Goal: Find specific page/section: Find specific page/section

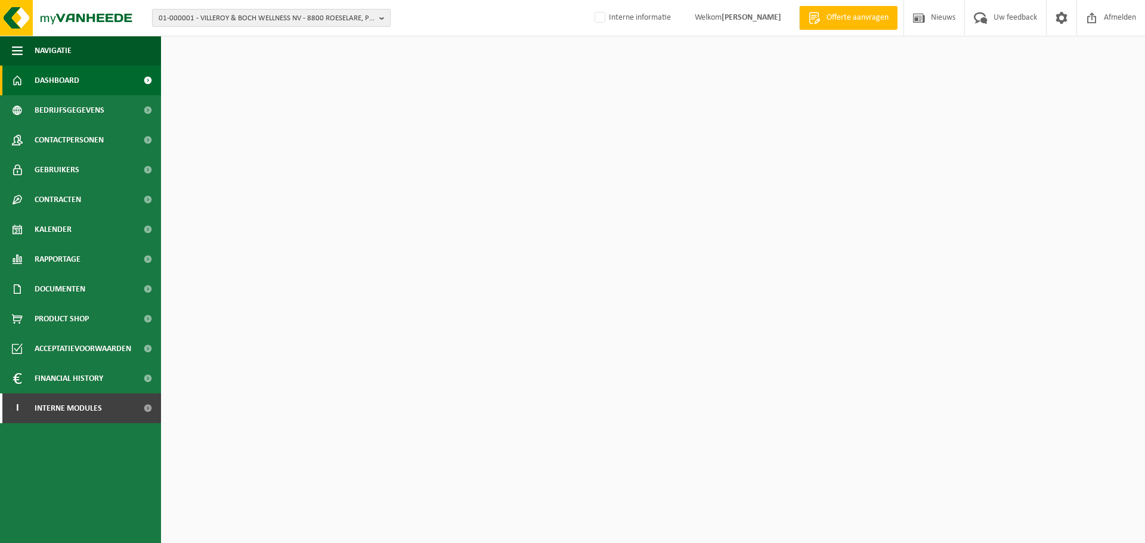
click at [226, 21] on span "01-000001 - VILLEROY & BOCH WELLNESS NV - 8800 ROESELARE, POPULIERSTRAAT 1" at bounding box center [267, 19] width 216 height 18
paste input "10-911626"
click at [185, 34] on input "10-911626" at bounding box center [271, 37] width 233 height 15
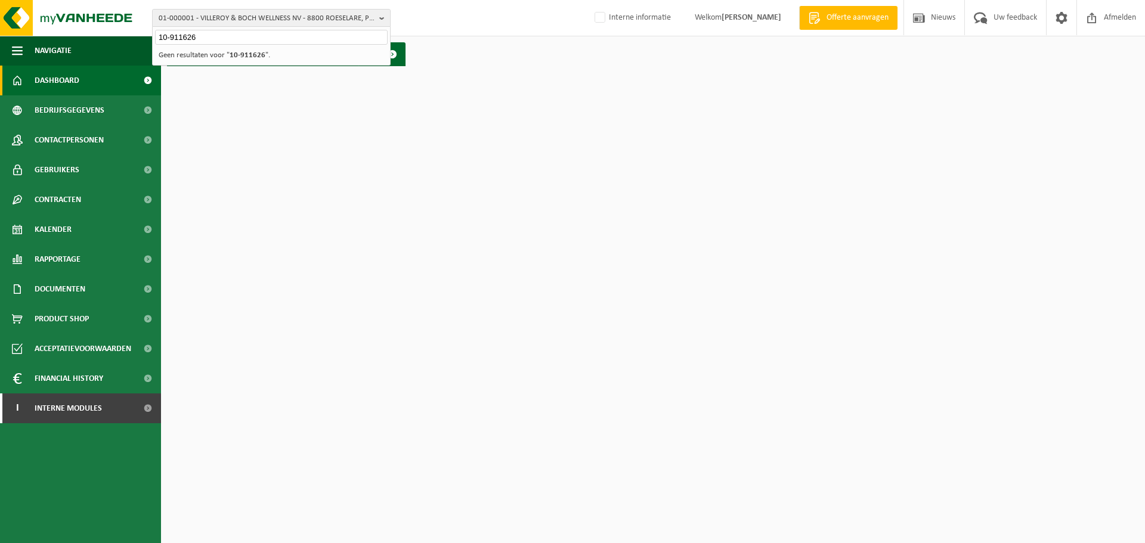
click at [214, 39] on input "10-911626" at bounding box center [271, 37] width 233 height 15
paste input "‪‪‪10-939354"
drag, startPoint x: 223, startPoint y: 34, endPoint x: 78, endPoint y: 38, distance: 145.6
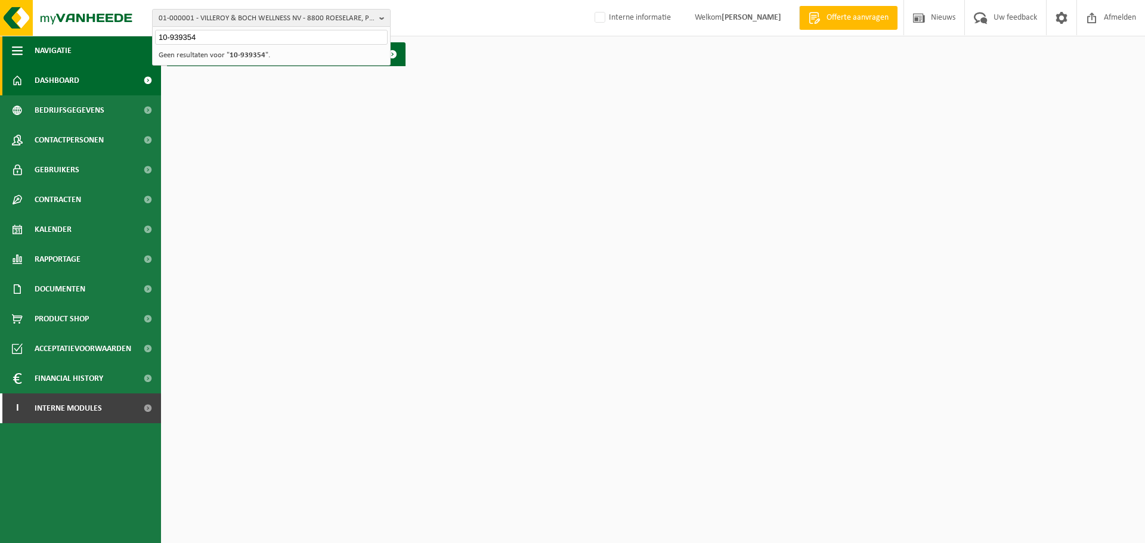
click at [78, 38] on div "01-000001 - VILLEROY & BOCH WELLNESS NV - 8800 ROESELARE, POPULIERSTRAAT 1 ‪‪‪1…" at bounding box center [572, 36] width 1145 height 72
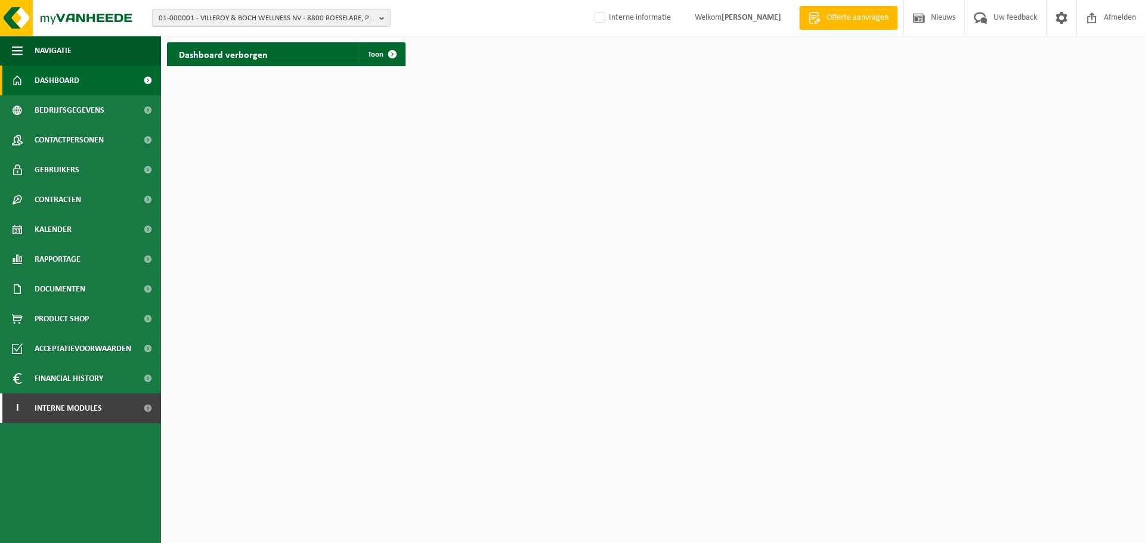
click at [316, 14] on span "01-000001 - VILLEROY & BOCH WELLNESS NV - 8800 ROESELARE, POPULIERSTRAAT 1" at bounding box center [267, 19] width 216 height 18
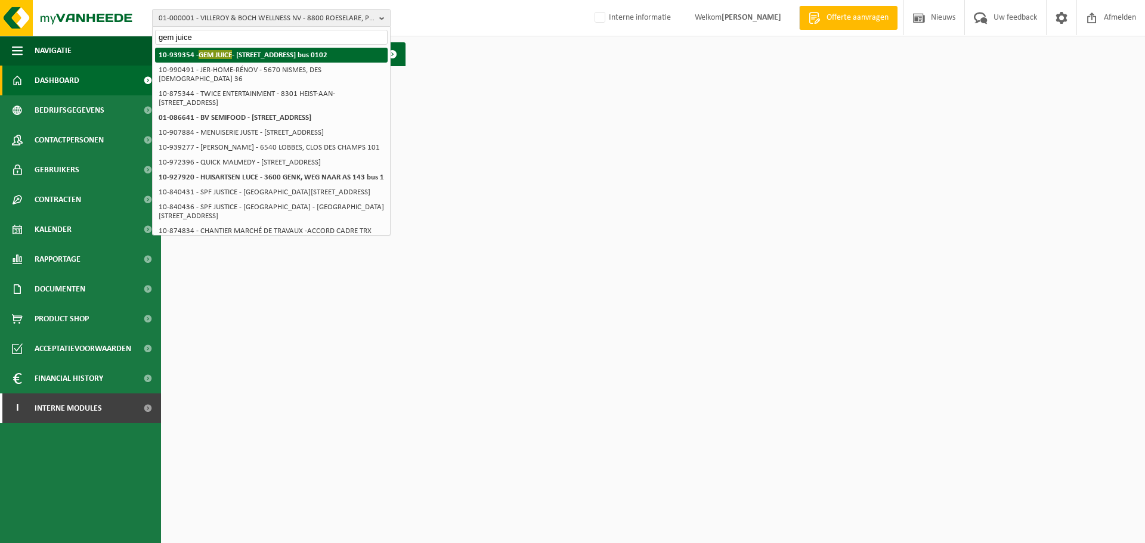
type input "gem juice"
click at [292, 60] on li "10-939354 - GEM JUICE - 1851 HUMBEEK, KERKSTRAAT 117 bus 0102" at bounding box center [271, 55] width 233 height 15
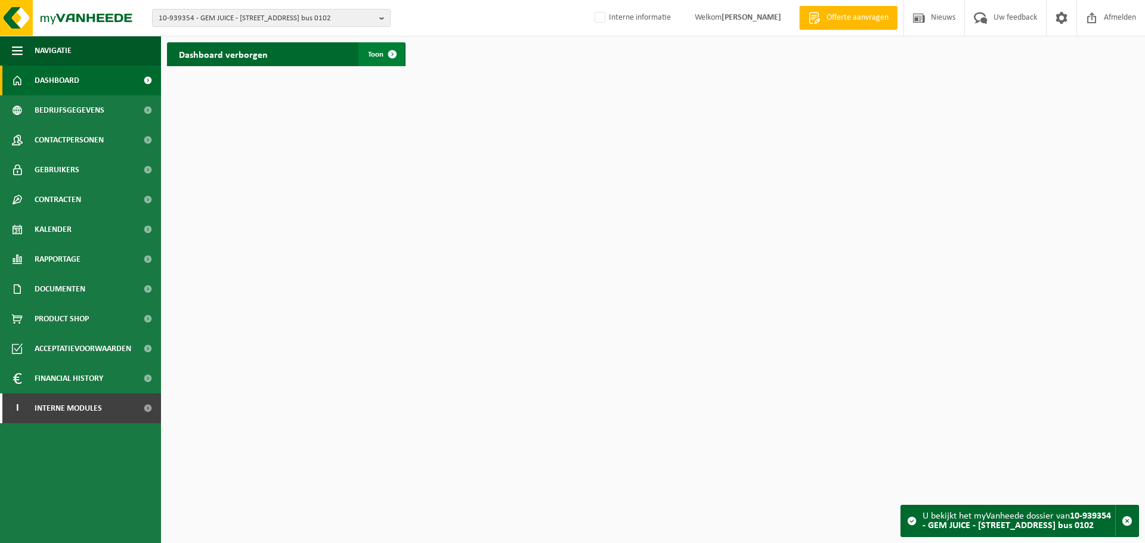
click at [387, 54] on span at bounding box center [393, 54] width 24 height 24
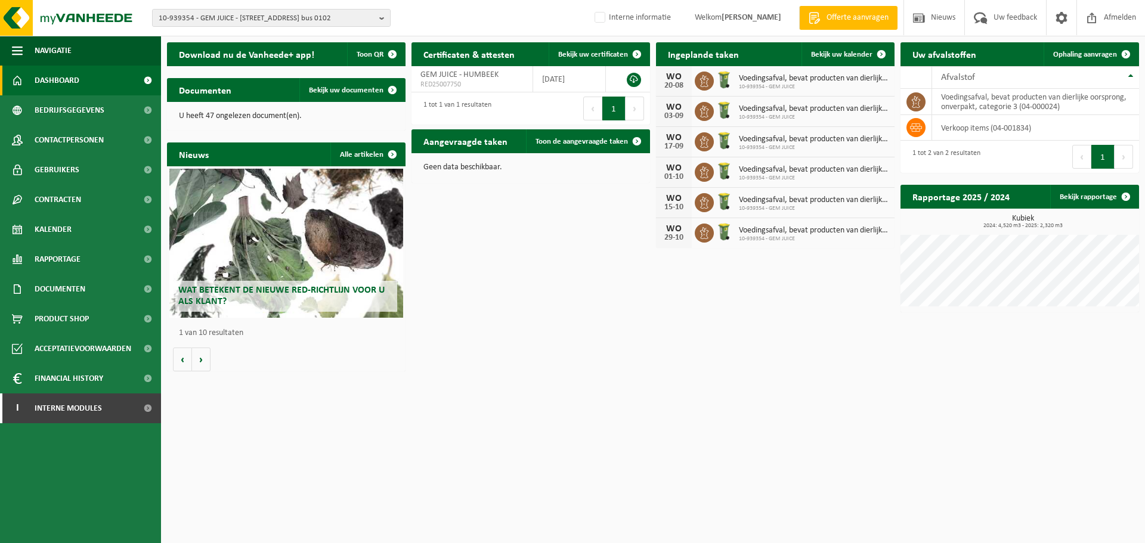
click at [568, 291] on div "Download nu de Vanheede+ app! Toon QR Certificaten & attesten Bekijk uw certifi…" at bounding box center [653, 206] width 978 height 341
click at [68, 115] on span "Bedrijfsgegevens" at bounding box center [70, 110] width 70 height 30
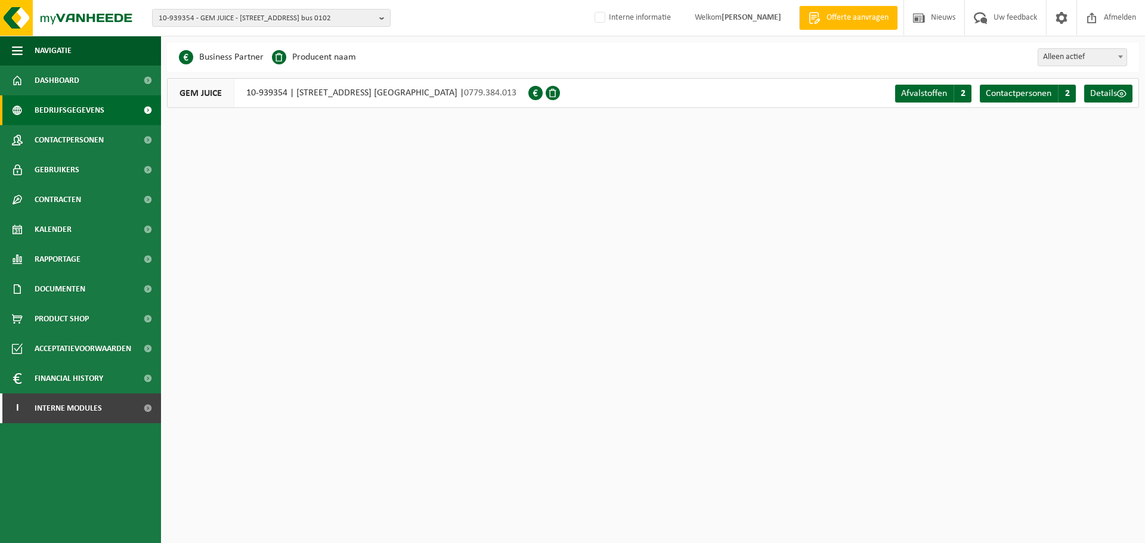
click at [390, 141] on html "10-939354 - GEM JUICE - 1851 HUMBEEK, KERKSTRAAT 117 bus 0102 10-939354 - GEM J…" at bounding box center [572, 271] width 1145 height 543
click at [413, 88] on div "GEM JUICE 10-939354 | KERKSTRAAT 117 bus 0102, 1851 HUMBEEK | 0779.384.013" at bounding box center [347, 93] width 361 height 30
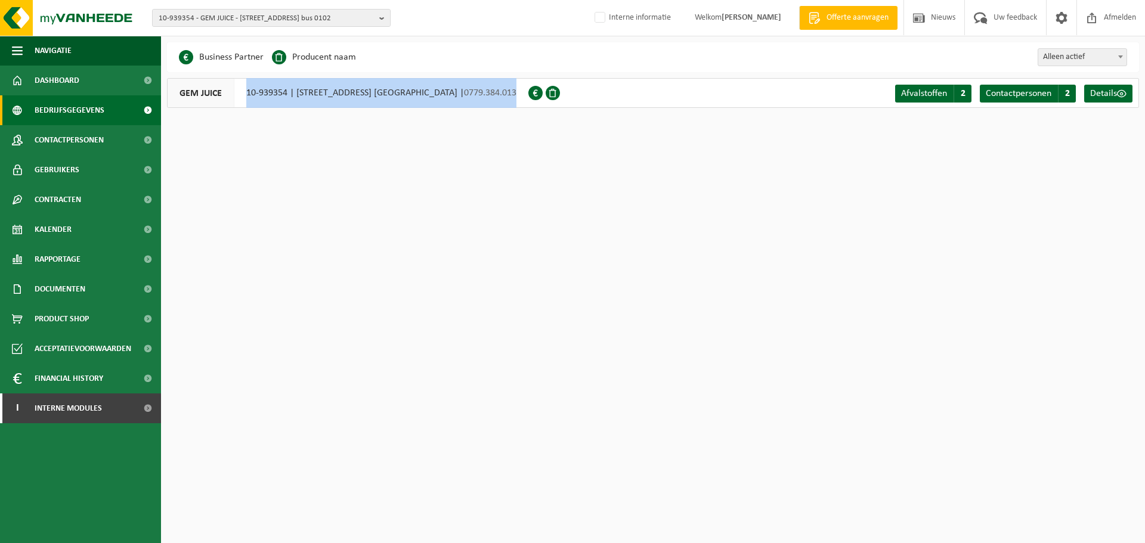
click at [413, 88] on div "GEM JUICE 10-939354 | KERKSTRAAT 117 bus 0102, 1851 HUMBEEK | 0779.384.013" at bounding box center [347, 93] width 361 height 30
click at [416, 91] on div "GEM JUICE 10-939354 | KERKSTRAAT 117 bus 0102, 1851 HUMBEEK | 0779.384.013" at bounding box center [347, 93] width 361 height 30
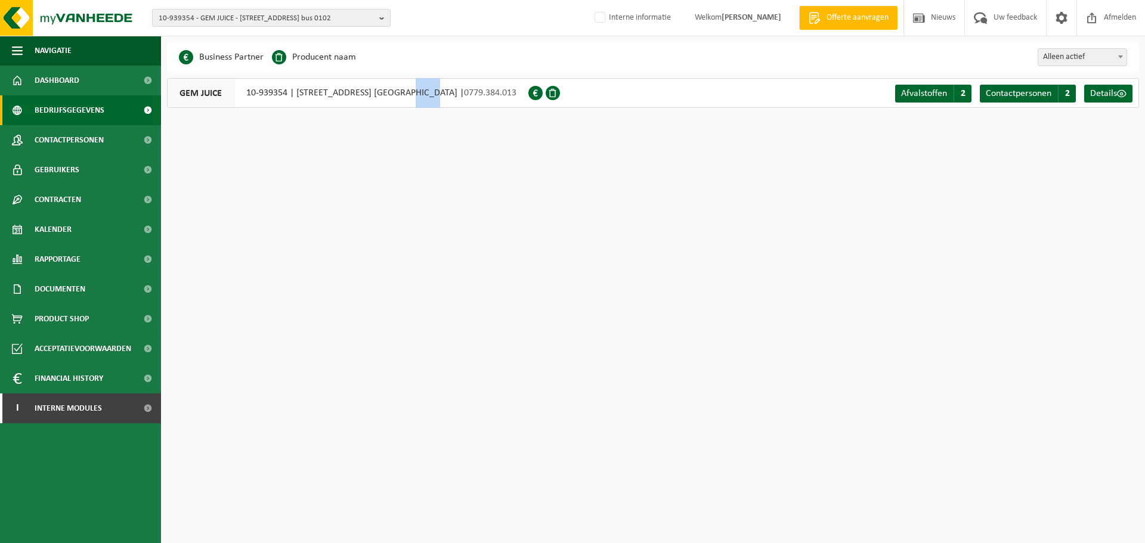
click at [416, 91] on div "GEM JUICE 10-939354 | KERKSTRAAT 117 bus 0102, 1851 HUMBEEK | 0779.384.013" at bounding box center [347, 93] width 361 height 30
click at [417, 94] on div "GEM JUICE 10-939354 | KERKSTRAAT 117 bus 0102, 1851 HUMBEEK | 0779.384.013" at bounding box center [347, 93] width 361 height 30
click at [61, 231] on span "Kalender" at bounding box center [53, 230] width 37 height 30
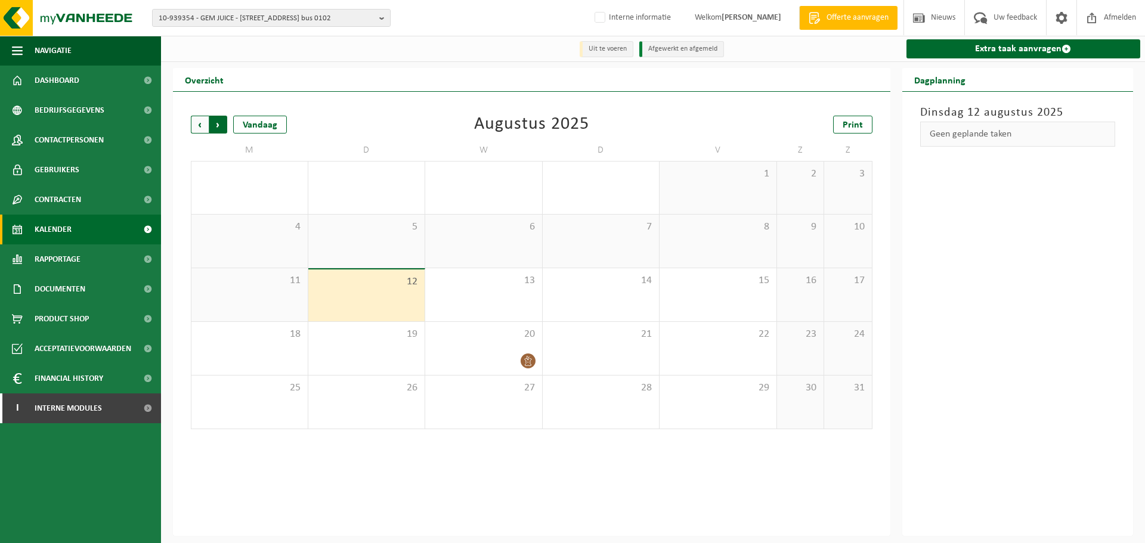
click at [196, 124] on span "Vorige" at bounding box center [200, 125] width 18 height 18
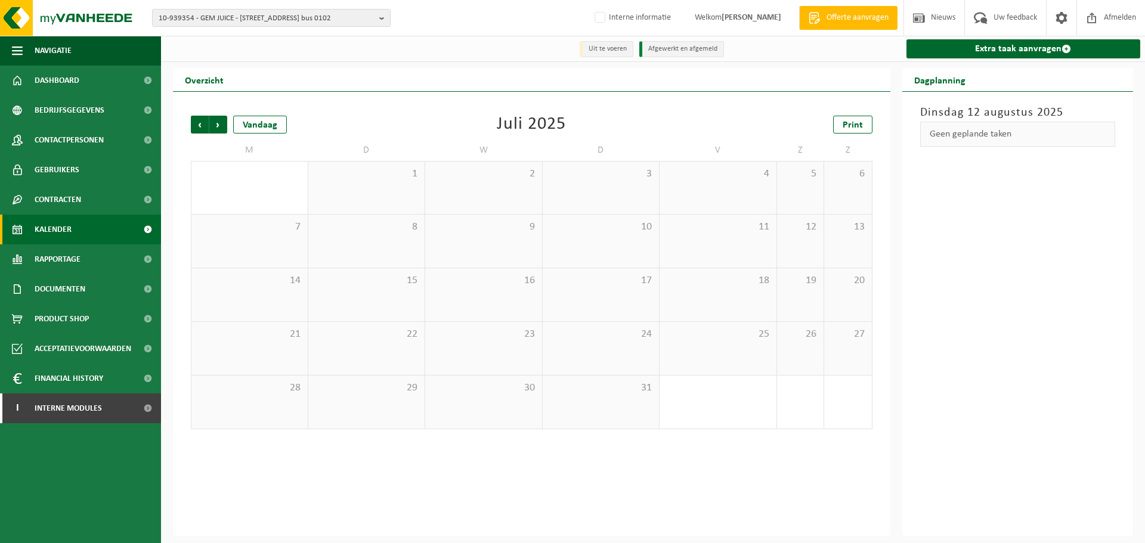
click at [196, 124] on span "Vorige" at bounding box center [200, 125] width 18 height 18
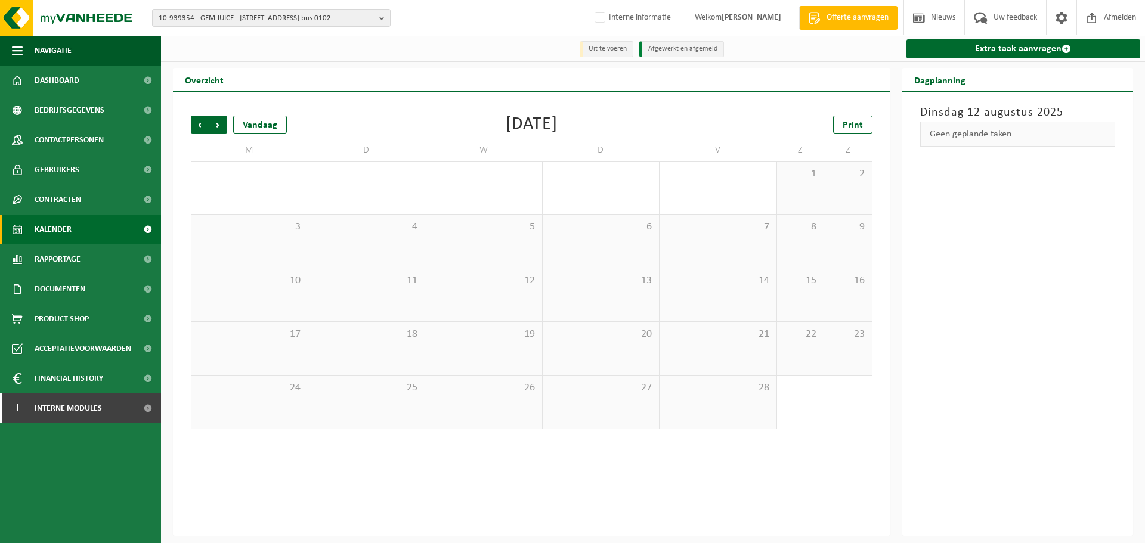
click at [196, 124] on span "Vorige" at bounding box center [200, 125] width 18 height 18
click at [222, 125] on span "Volgende" at bounding box center [218, 125] width 18 height 18
click at [457, 344] on div "19 1" at bounding box center [483, 348] width 117 height 53
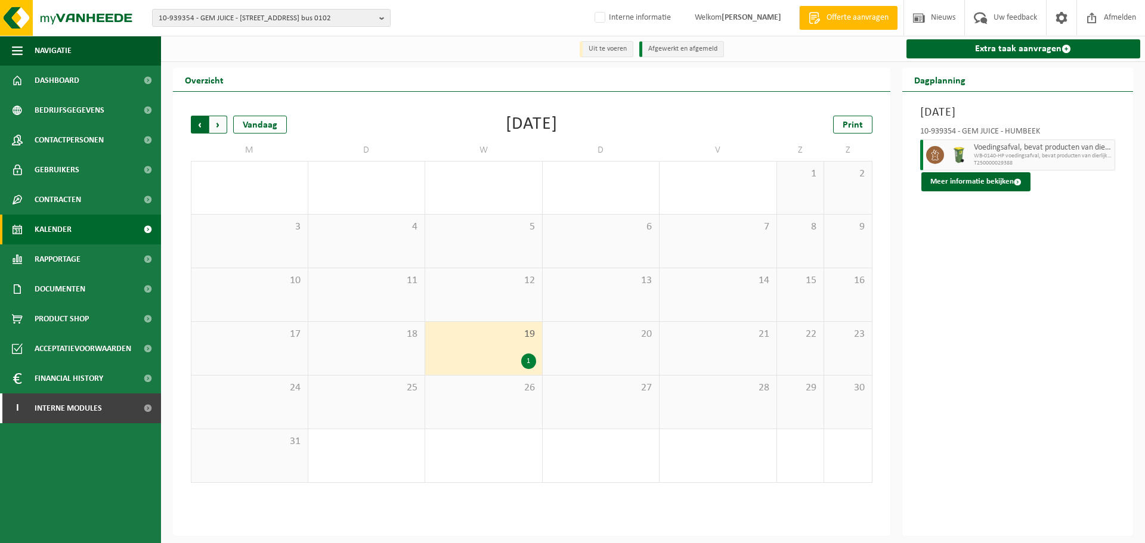
click at [221, 126] on span "Volgende" at bounding box center [218, 125] width 18 height 18
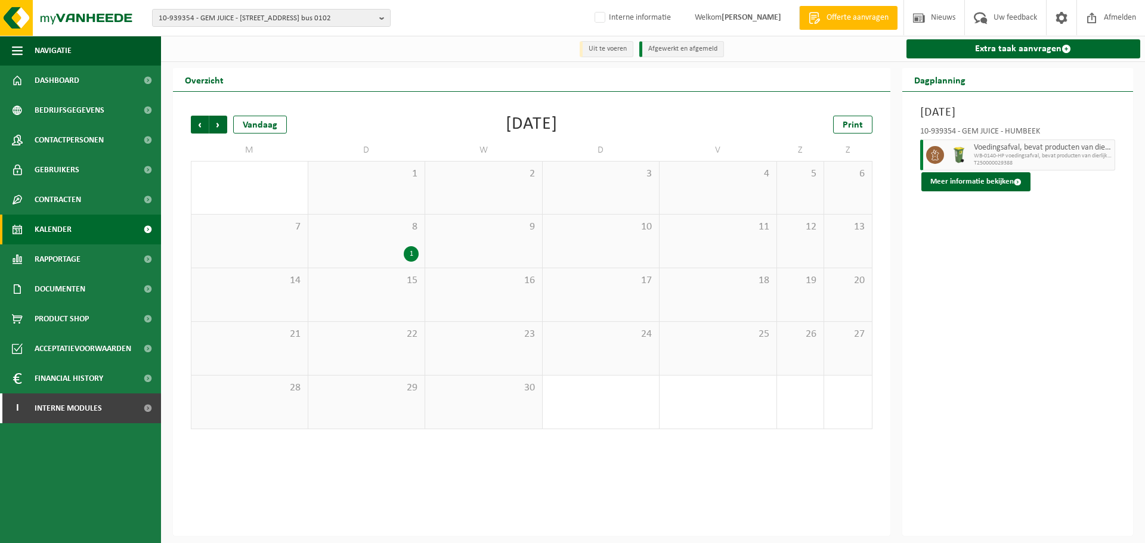
click at [372, 251] on div "1" at bounding box center [366, 254] width 105 height 16
click at [223, 124] on span "Volgende" at bounding box center [218, 125] width 18 height 18
click at [477, 308] on div "1" at bounding box center [483, 308] width 105 height 16
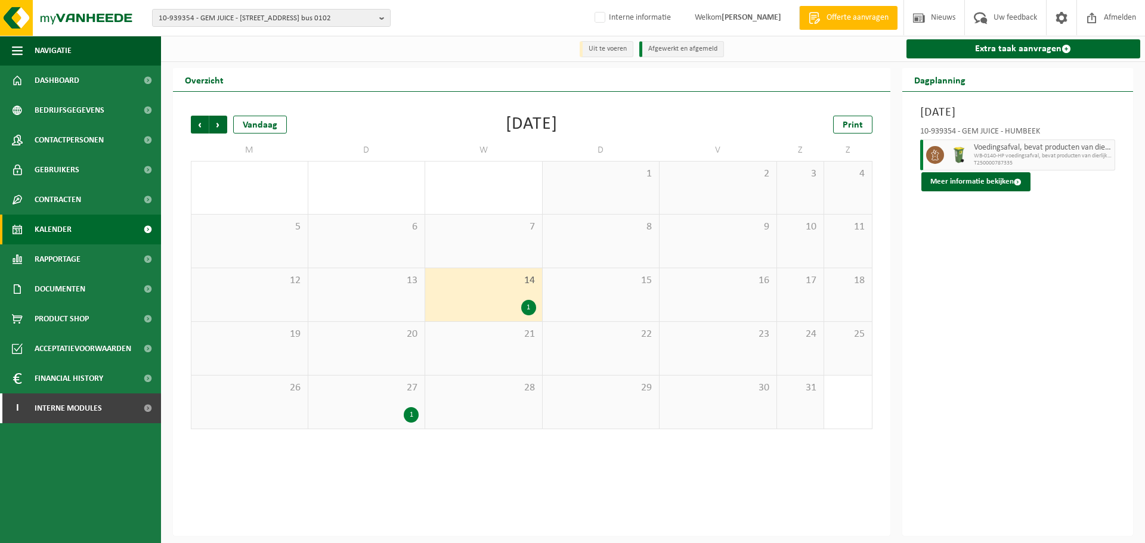
click at [376, 404] on div "27 1" at bounding box center [366, 402] width 117 height 53
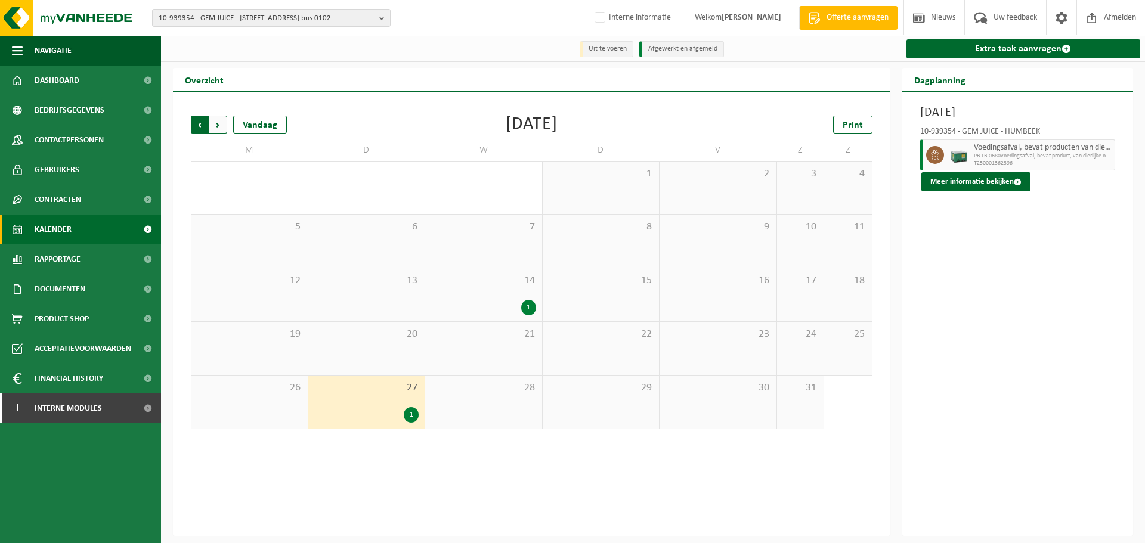
click at [219, 125] on span "Volgende" at bounding box center [218, 125] width 18 height 18
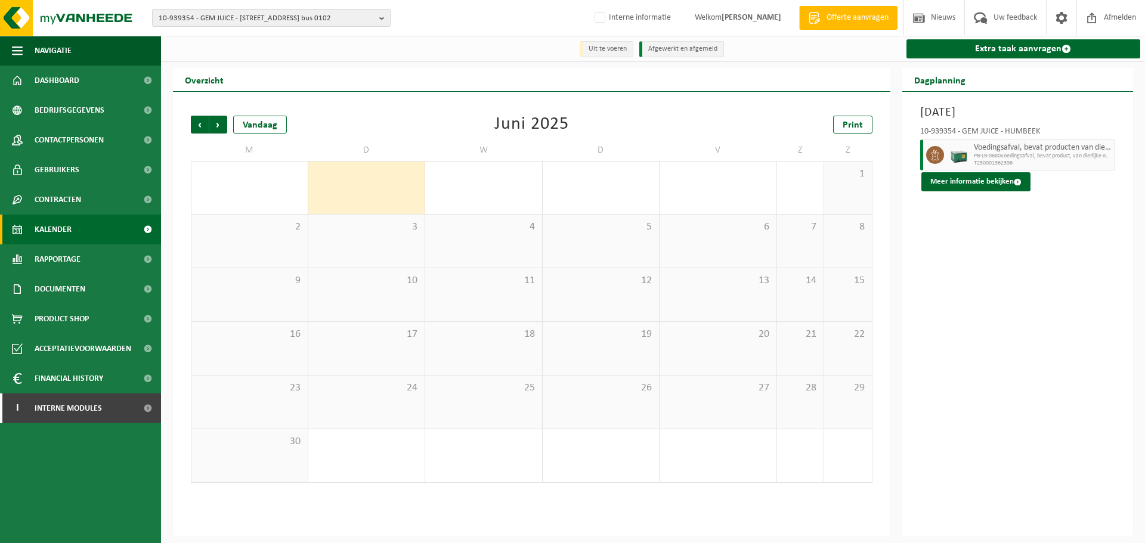
click at [385, 108] on div "Vorige Volgende Vandaag Juni 2025 Print M D W D V Z Z 26 27 1 28 29 30 31 1 2 3…" at bounding box center [532, 299] width 694 height 391
click at [72, 114] on span "Bedrijfsgegevens" at bounding box center [70, 110] width 70 height 30
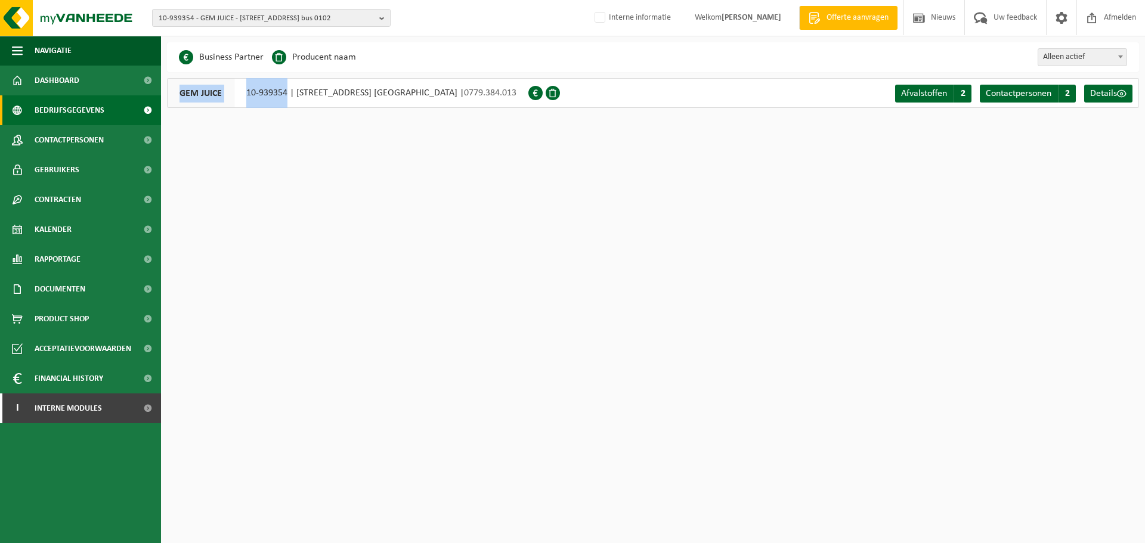
drag, startPoint x: 288, startPoint y: 94, endPoint x: 180, endPoint y: 94, distance: 108.6
click at [180, 94] on div "GEM JUICE 10-939354 | [STREET_ADDRESS] bus 0102, 1851 [GEOGRAPHIC_DATA] | 0779.…" at bounding box center [347, 93] width 361 height 30
copy div "GEM JUICE 10-939354"
click at [324, 212] on html "10-939354 - GEM JUICE - 1851 [STREET_ADDRESS] bus 0102 10-939354 - GEM JUICE - …" at bounding box center [572, 271] width 1145 height 543
